Goal: Obtain resource: Obtain resource

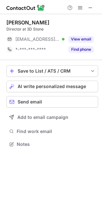
scroll to position [3, 3]
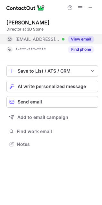
click at [76, 36] on button "View email" at bounding box center [80, 39] width 25 height 6
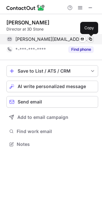
click at [91, 36] on button at bounding box center [90, 39] width 6 height 6
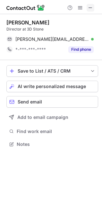
click at [88, 6] on span at bounding box center [90, 7] width 5 height 5
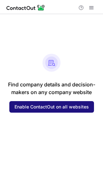
click at [46, 106] on span "Enable ContactOut on all websites" at bounding box center [51, 106] width 74 height 5
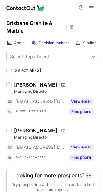
click at [61, 85] on span at bounding box center [63, 84] width 4 height 5
click at [62, 130] on span at bounding box center [63, 130] width 4 height 5
